Goal: Navigation & Orientation: Go to known website

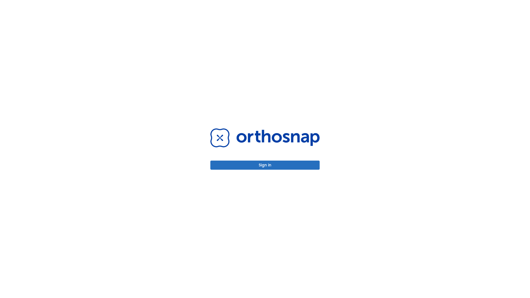
click at [265, 165] on button "Sign in" at bounding box center [264, 165] width 109 height 9
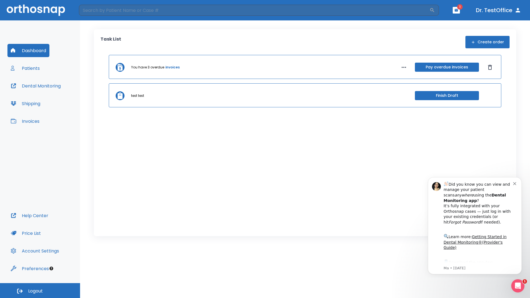
click at [40, 291] on span "Logout" at bounding box center [35, 291] width 15 height 6
